Goal: Information Seeking & Learning: Learn about a topic

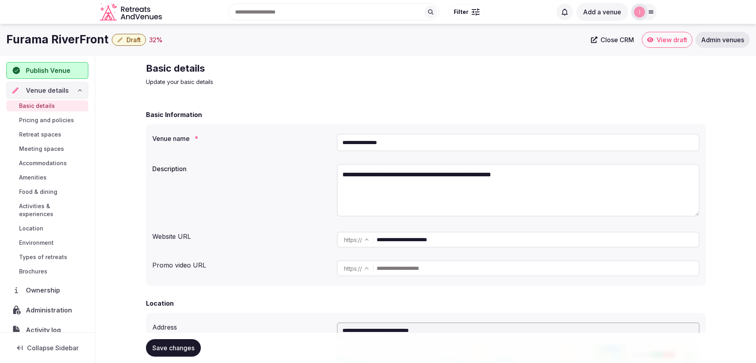
click at [35, 270] on span "Brochures" at bounding box center [33, 271] width 28 height 8
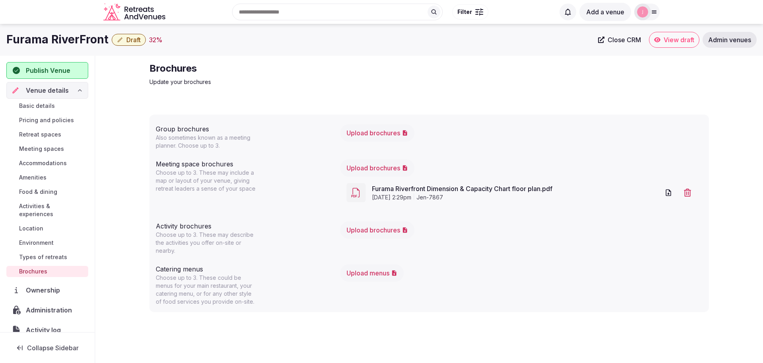
click at [44, 150] on span "Meeting spaces" at bounding box center [41, 149] width 45 height 8
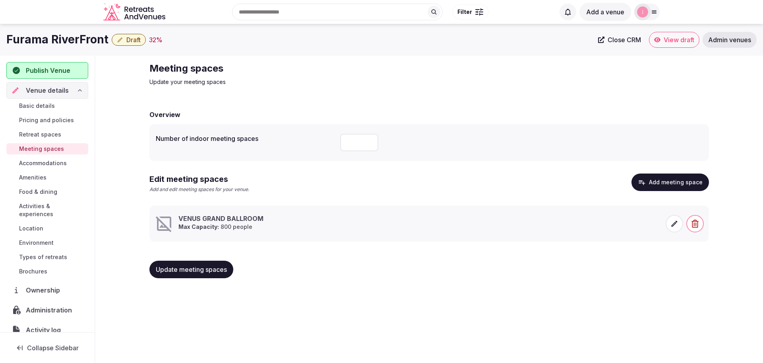
click at [674, 224] on icon at bounding box center [675, 223] width 8 height 8
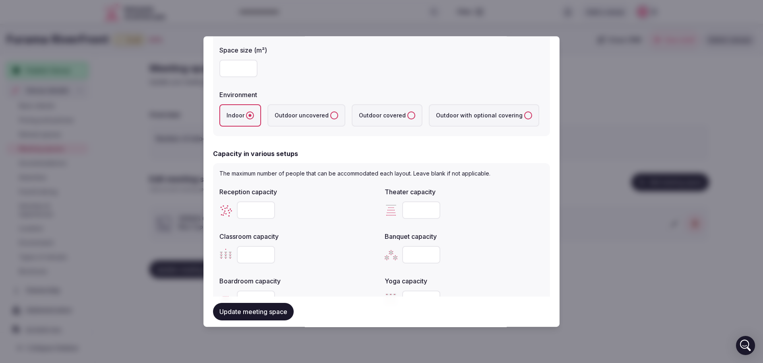
scroll to position [199, 0]
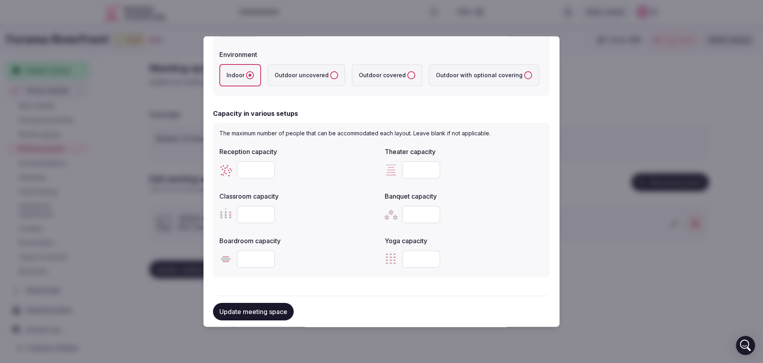
click at [573, 50] on div at bounding box center [381, 181] width 763 height 363
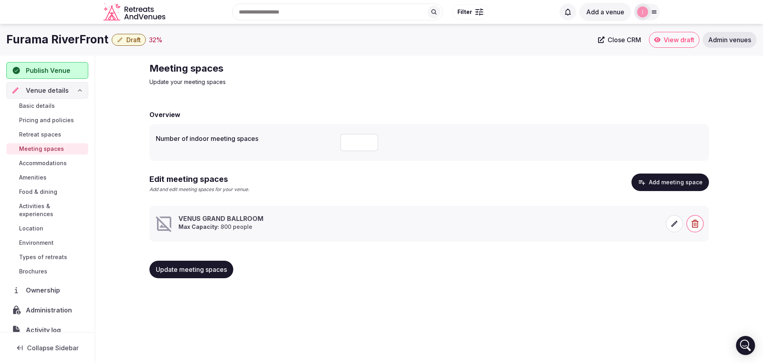
click at [33, 268] on span "Brochures" at bounding box center [33, 271] width 28 height 8
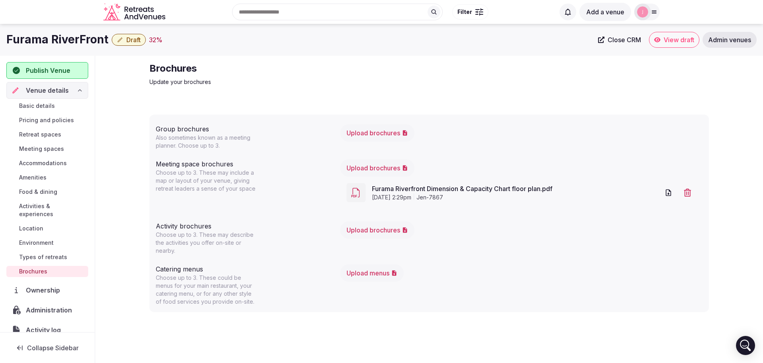
click at [388, 189] on link "Furama Riverfront Dimension & Capacity Chart floor plan.pdf" at bounding box center [516, 189] width 288 height 10
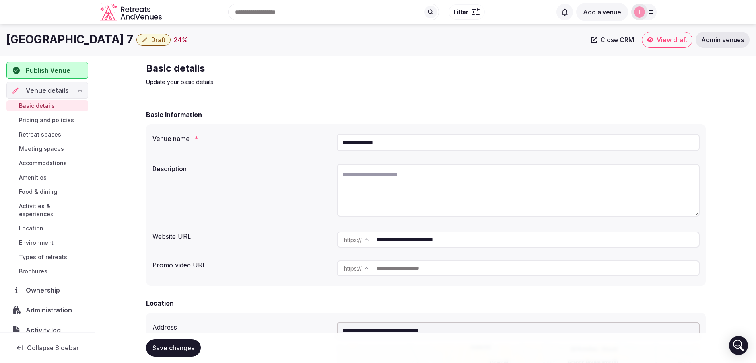
click at [44, 148] on span "Meeting spaces" at bounding box center [41, 149] width 45 height 8
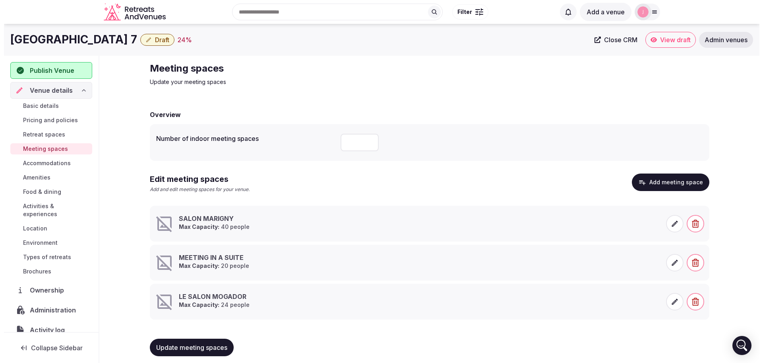
scroll to position [6, 0]
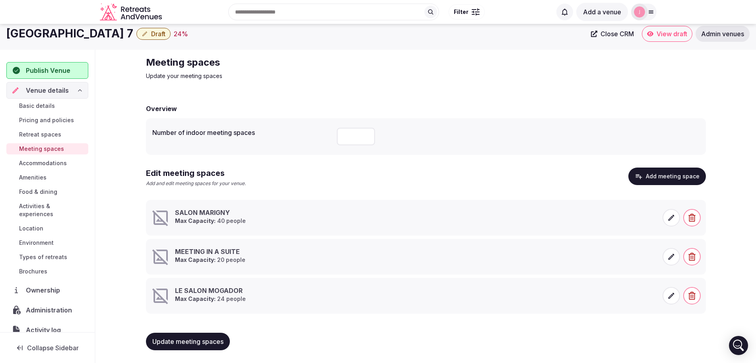
click at [672, 221] on icon at bounding box center [671, 217] width 8 height 8
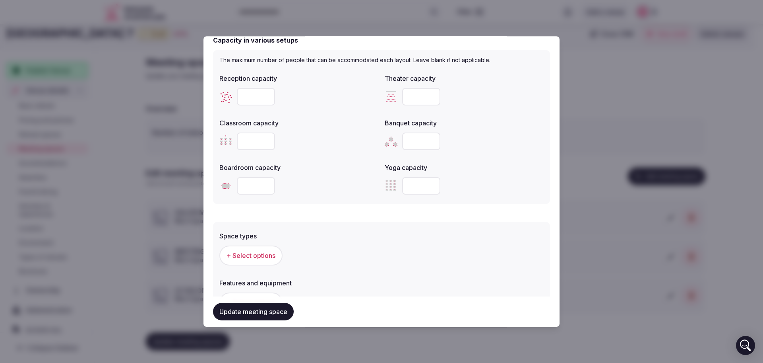
scroll to position [298, 0]
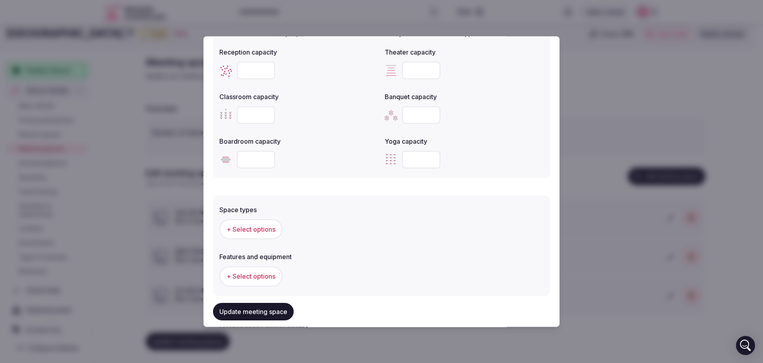
click at [595, 96] on div at bounding box center [381, 181] width 763 height 363
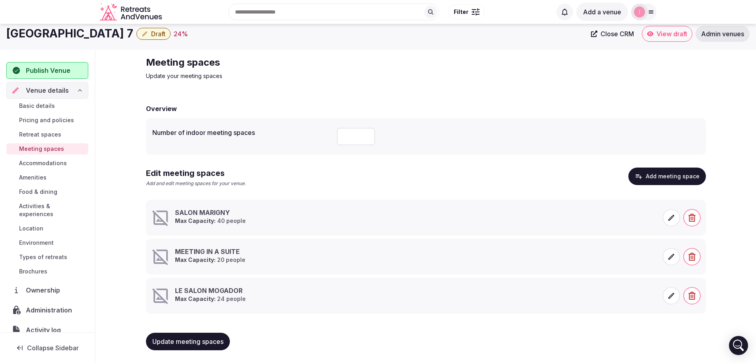
click at [671, 261] on span at bounding box center [670, 256] width 17 height 17
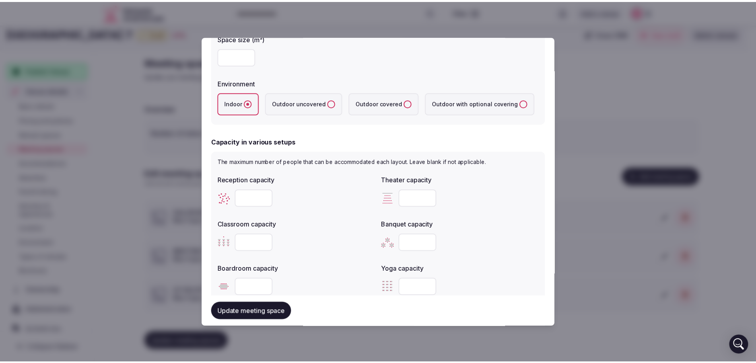
scroll to position [199, 0]
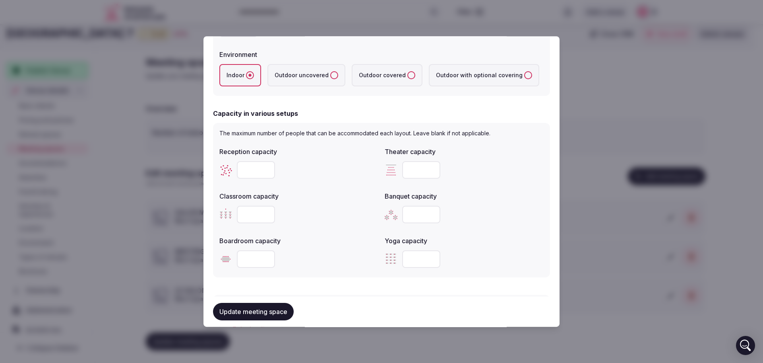
click at [584, 170] on div at bounding box center [381, 181] width 763 height 363
